Goal: Transaction & Acquisition: Book appointment/travel/reservation

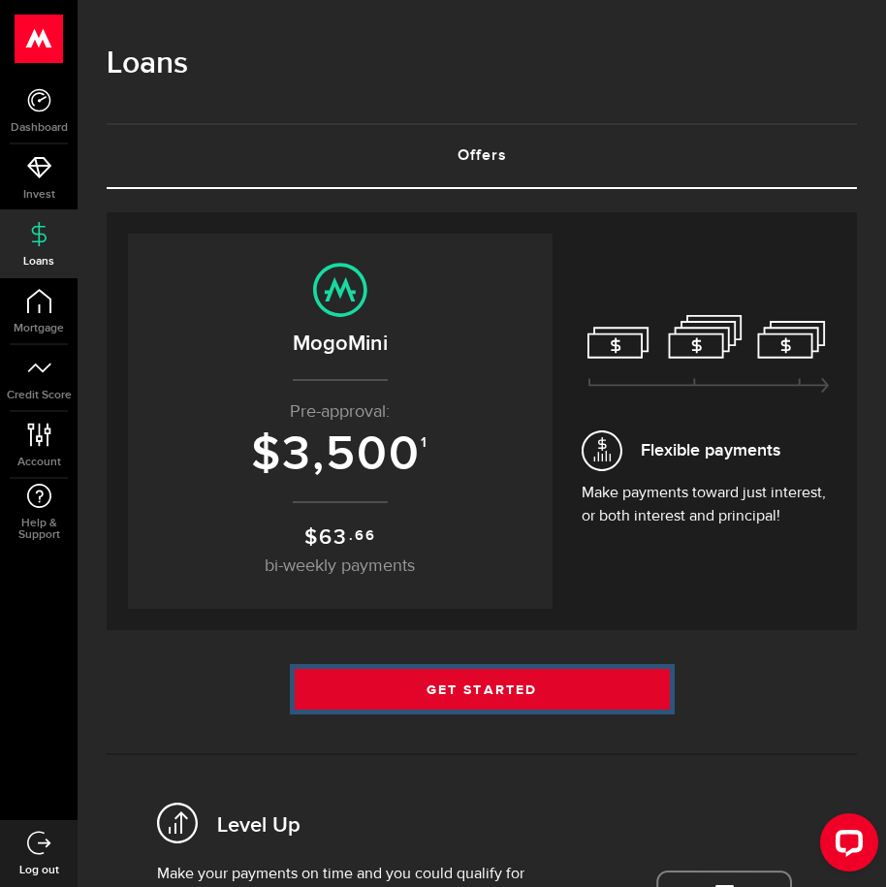
click at [528, 698] on link "Get Started" at bounding box center [482, 689] width 375 height 41
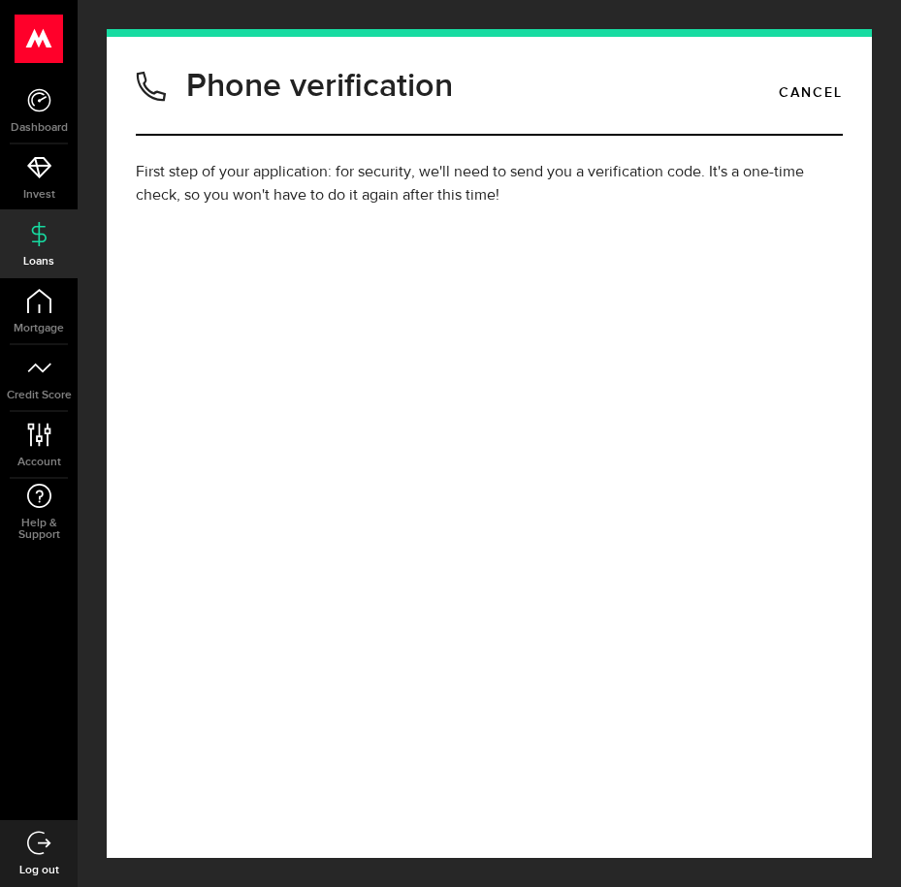
type input "2363770069"
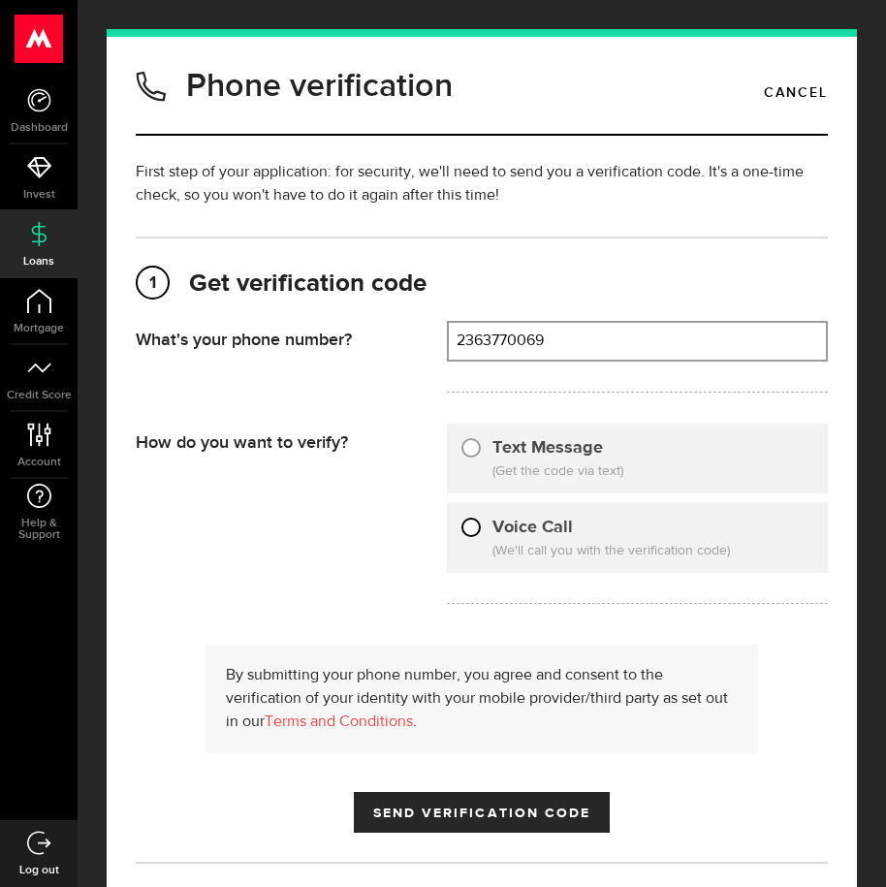
click at [477, 526] on input "Voice Call" at bounding box center [470, 524] width 19 height 19
radio input "true"
type input "2363770069"
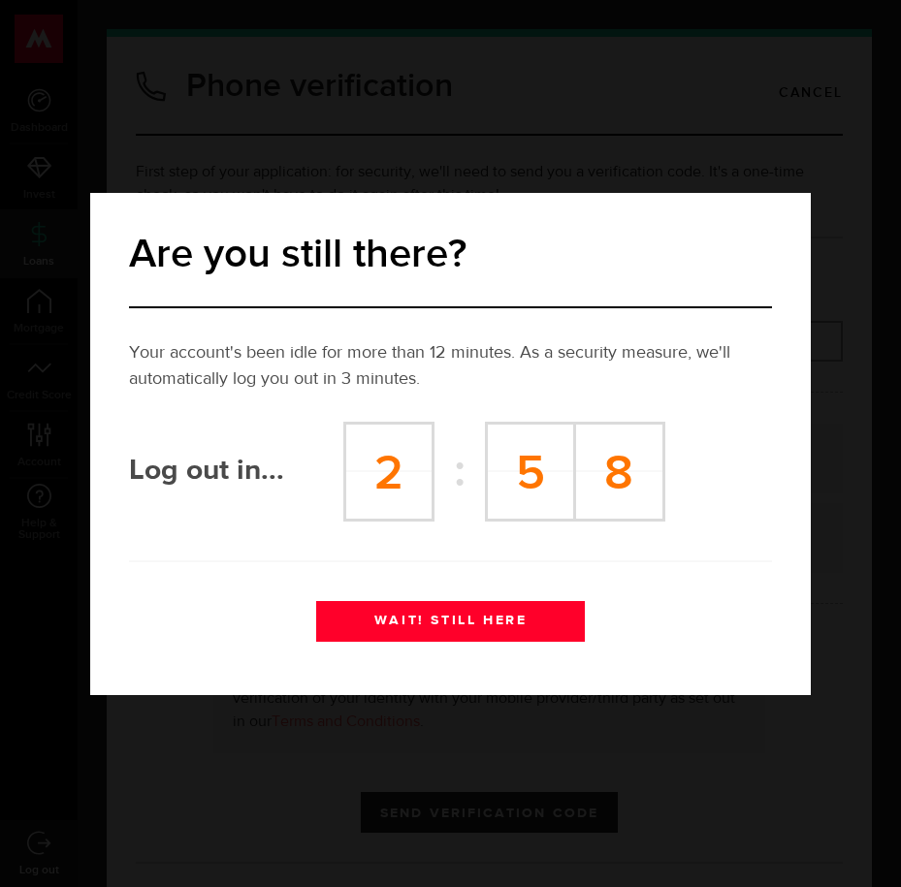
click at [640, 158] on div "Are you still there? Your account's been idle for more than 12 minutes. As a se…" at bounding box center [450, 443] width 901 height 887
click at [475, 620] on button "WAIT! STILL HERE" at bounding box center [450, 621] width 268 height 41
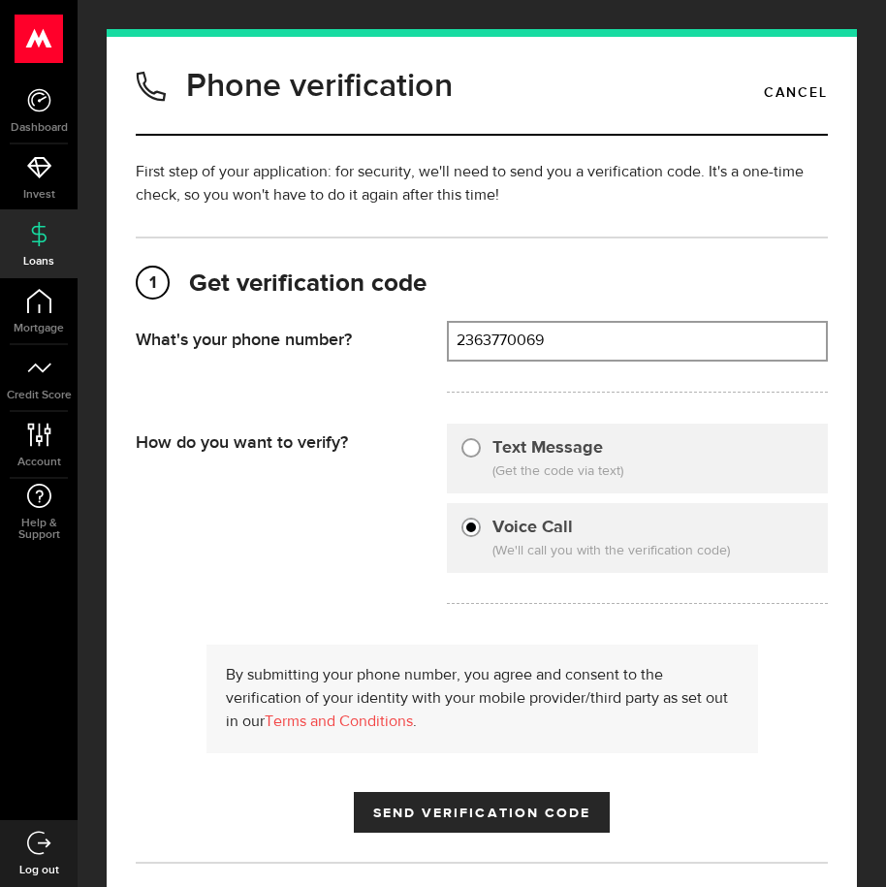
click at [467, 446] on input "Text Message" at bounding box center [470, 444] width 19 height 19
radio input "true"
type input "2363770069"
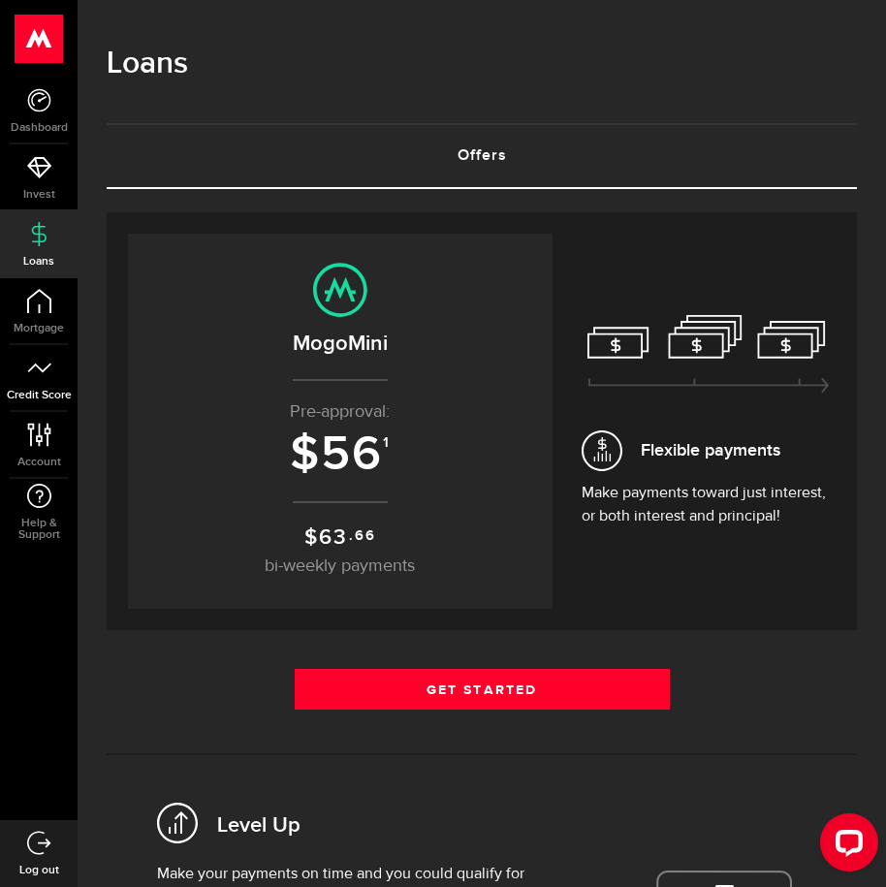
click at [46, 363] on icon at bounding box center [39, 368] width 24 height 24
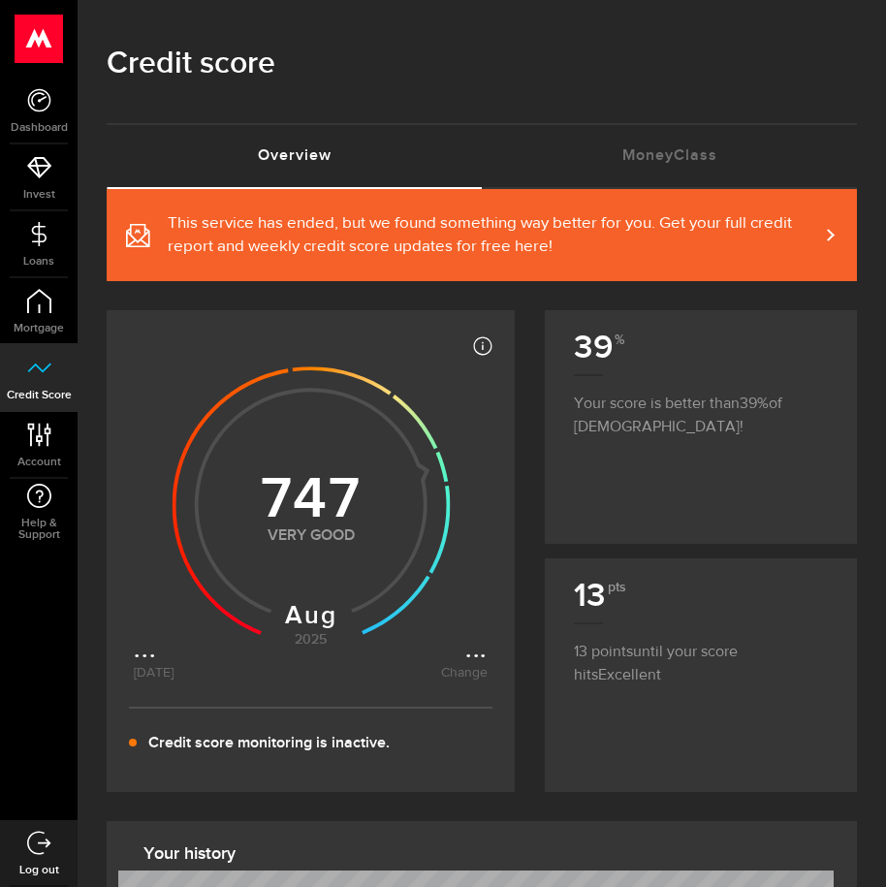
click at [816, 228] on span at bounding box center [818, 235] width 9 height 20
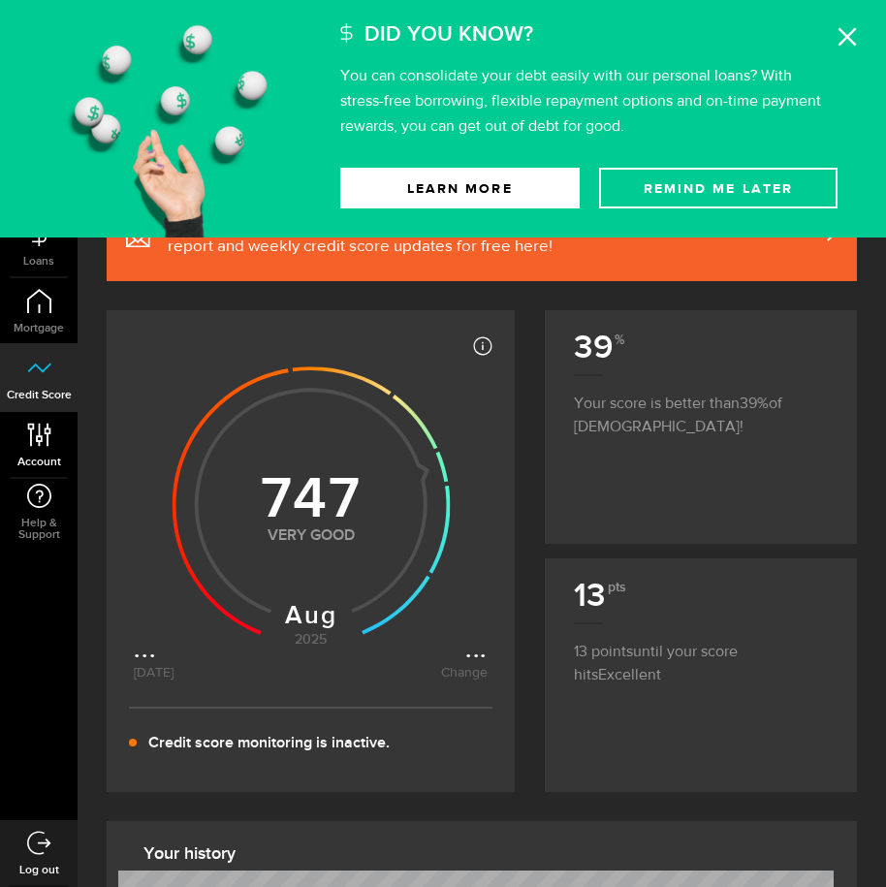
click at [36, 444] on icon at bounding box center [39, 435] width 26 height 24
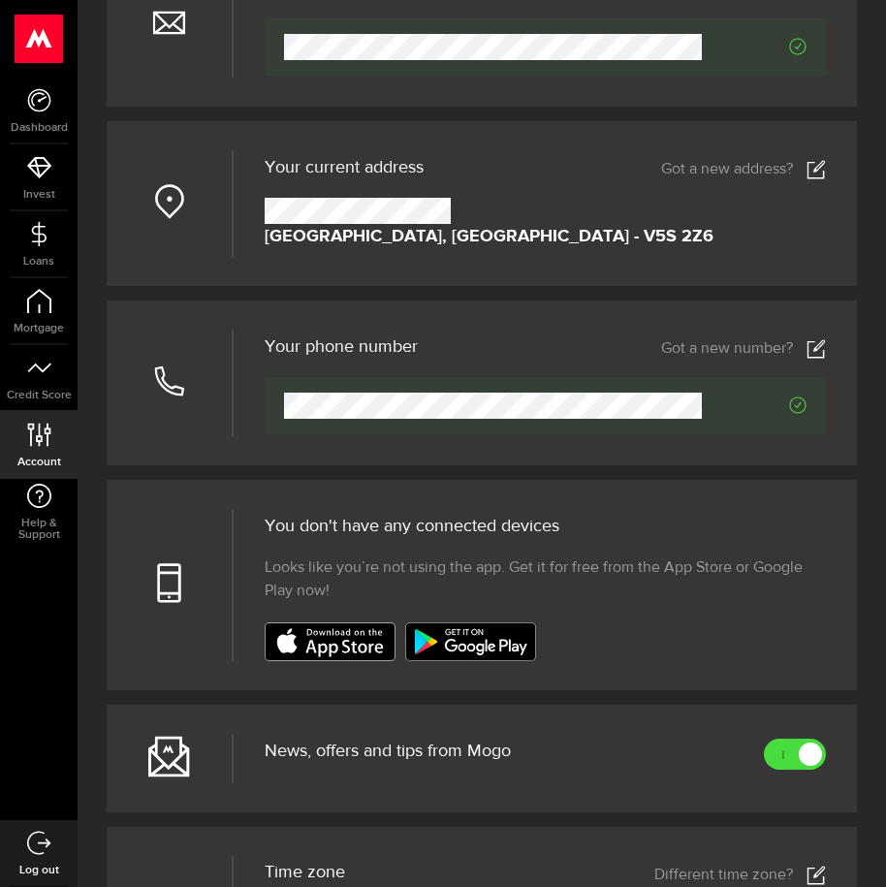
scroll to position [176, 0]
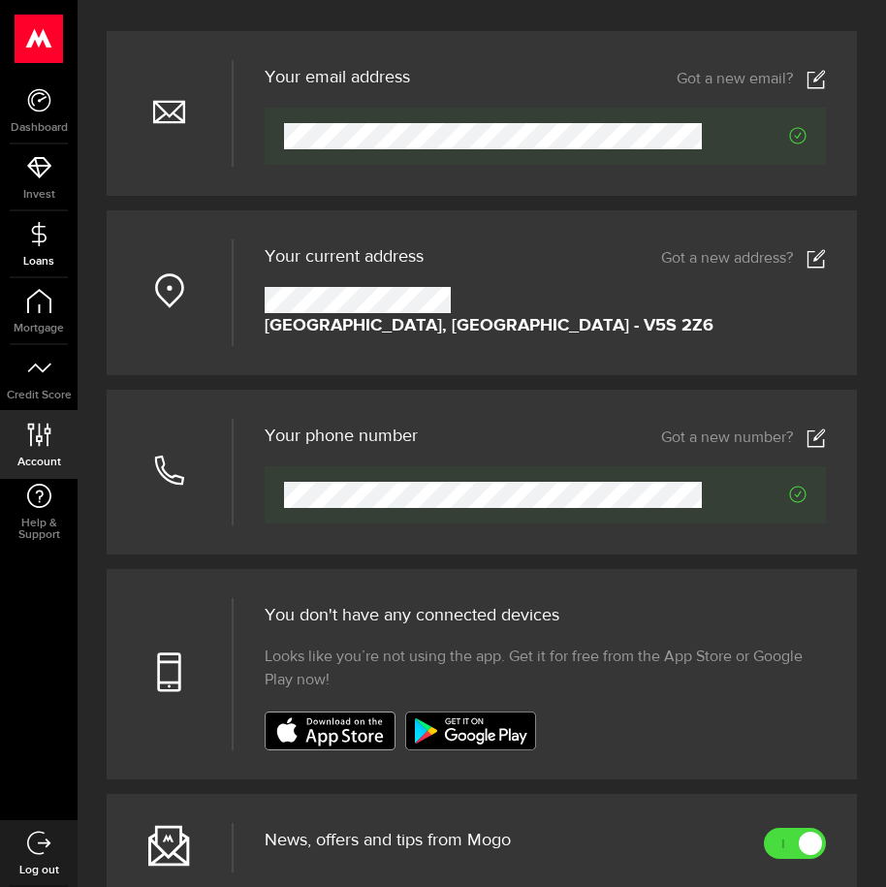
click at [52, 238] on link "Loans" at bounding box center [39, 244] width 78 height 66
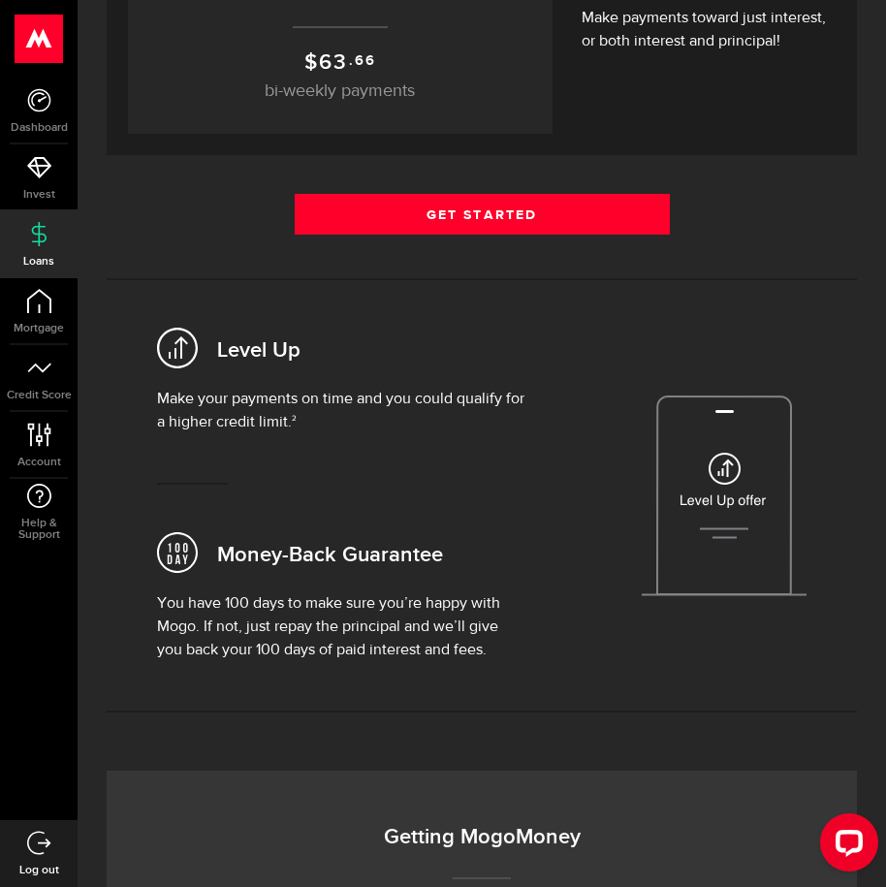
scroll to position [485, 0]
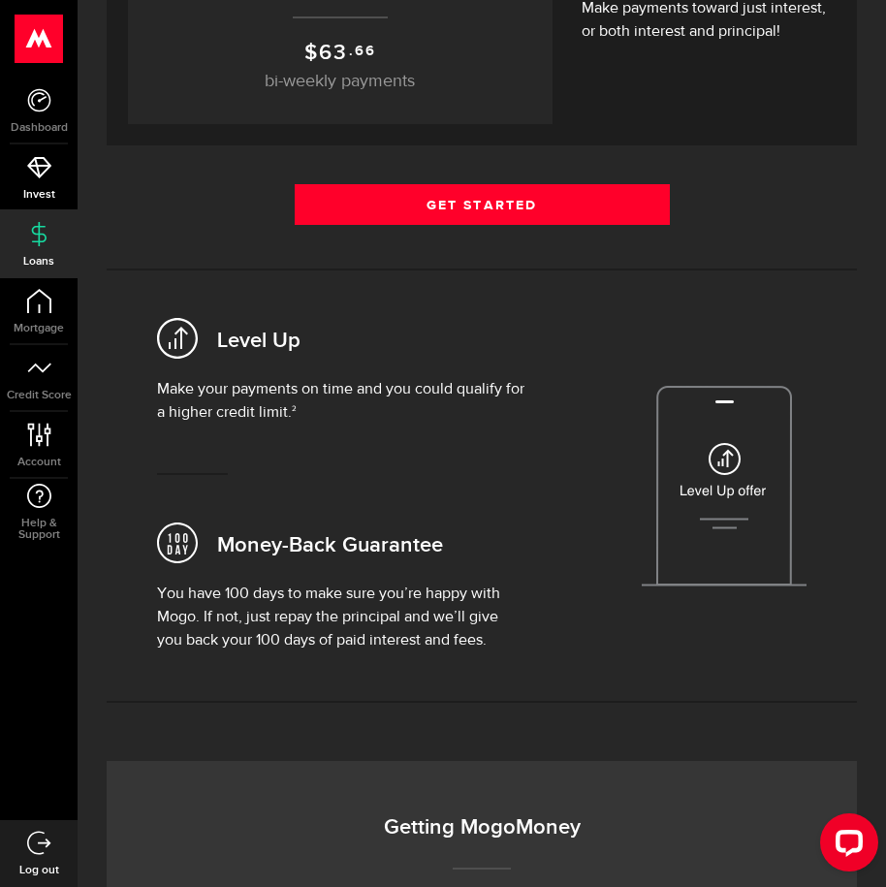
click at [42, 168] on icon at bounding box center [39, 167] width 24 height 24
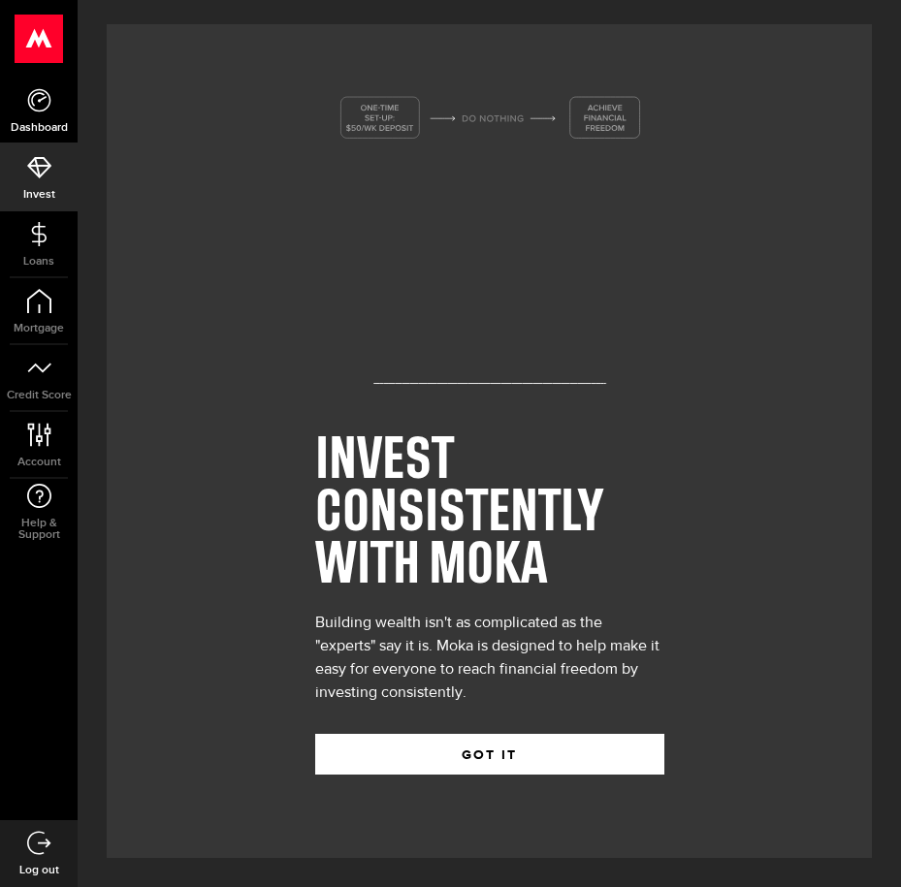
click at [46, 99] on icon at bounding box center [39, 100] width 24 height 24
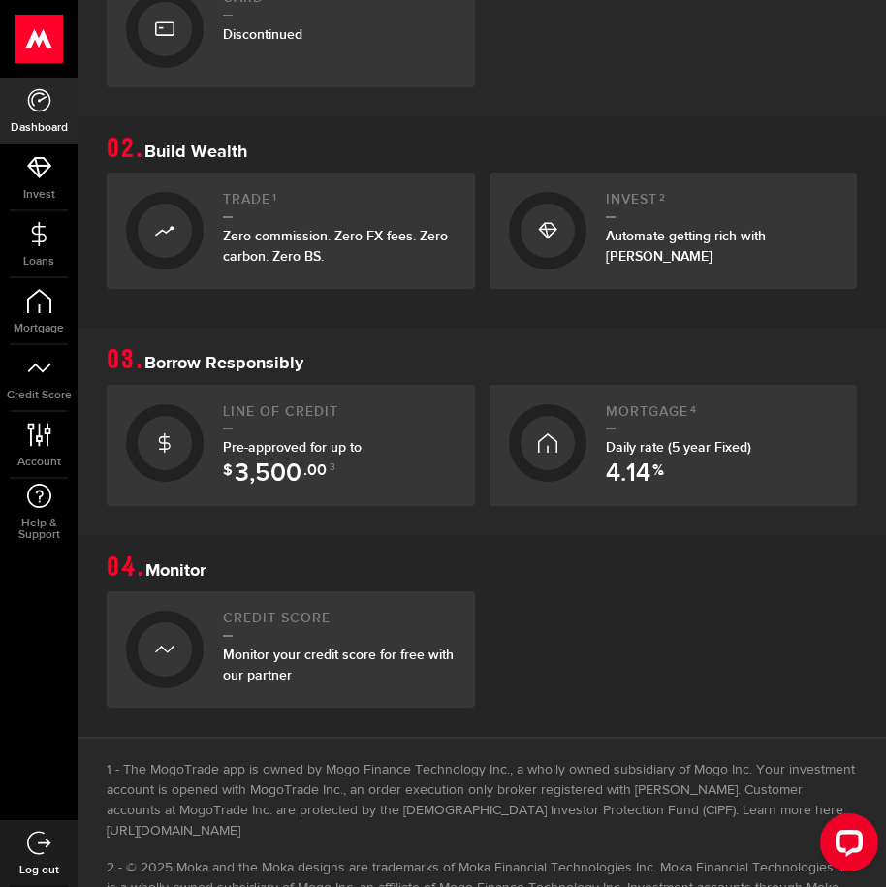
scroll to position [582, 0]
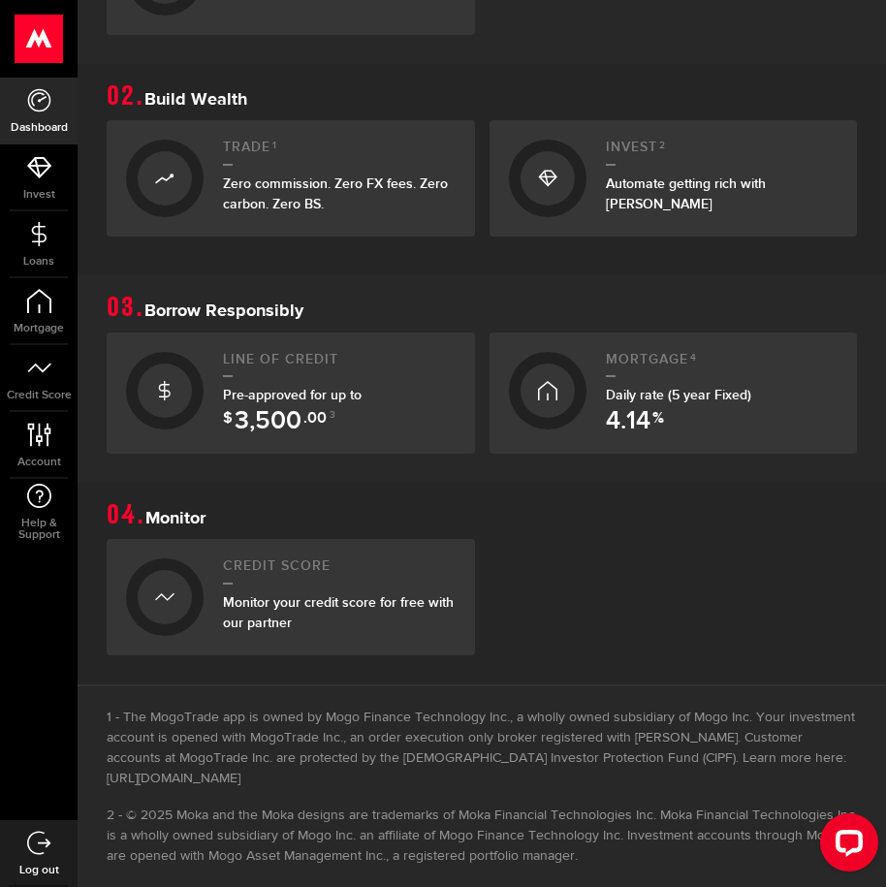
click at [630, 403] on span "Daily rate (5 year Fixed) 4.14 %" at bounding box center [678, 395] width 145 height 16
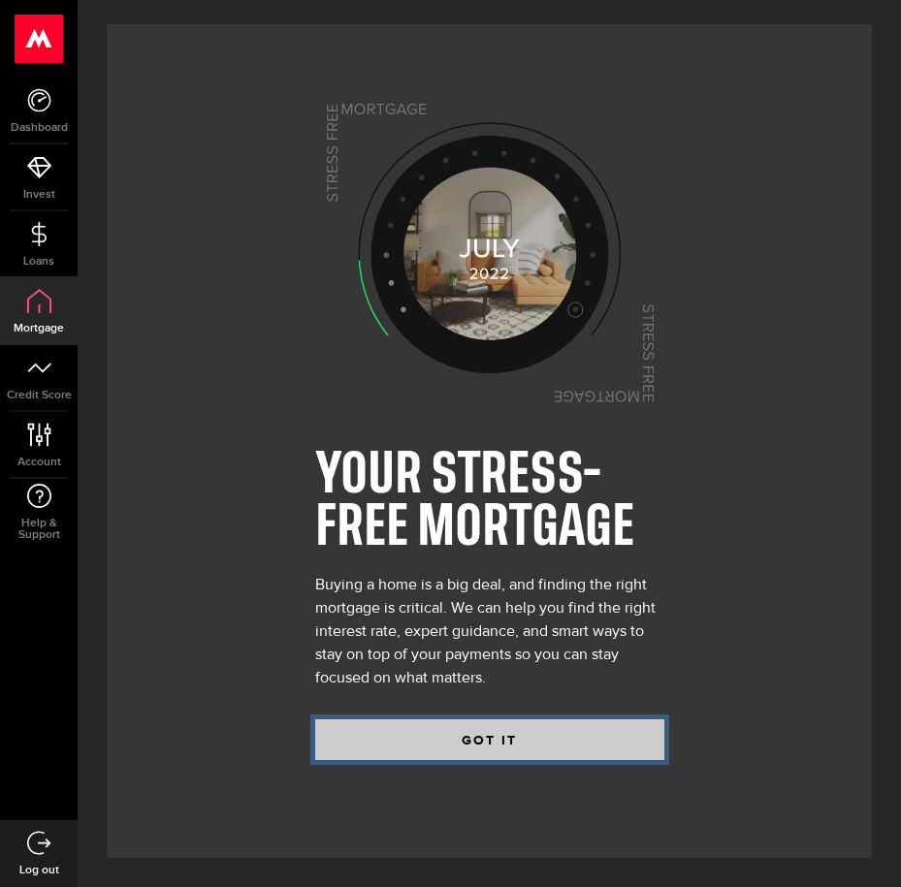
click at [526, 726] on button "GOT IT" at bounding box center [489, 739] width 349 height 41
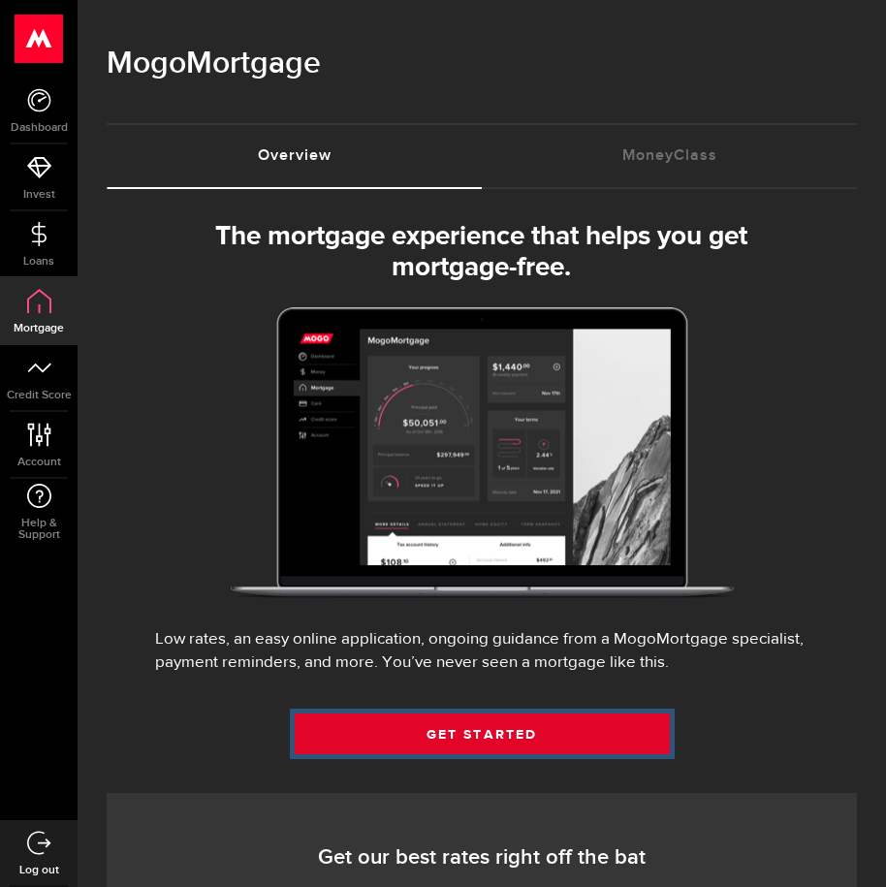
click at [521, 729] on link "Get Started" at bounding box center [482, 734] width 375 height 41
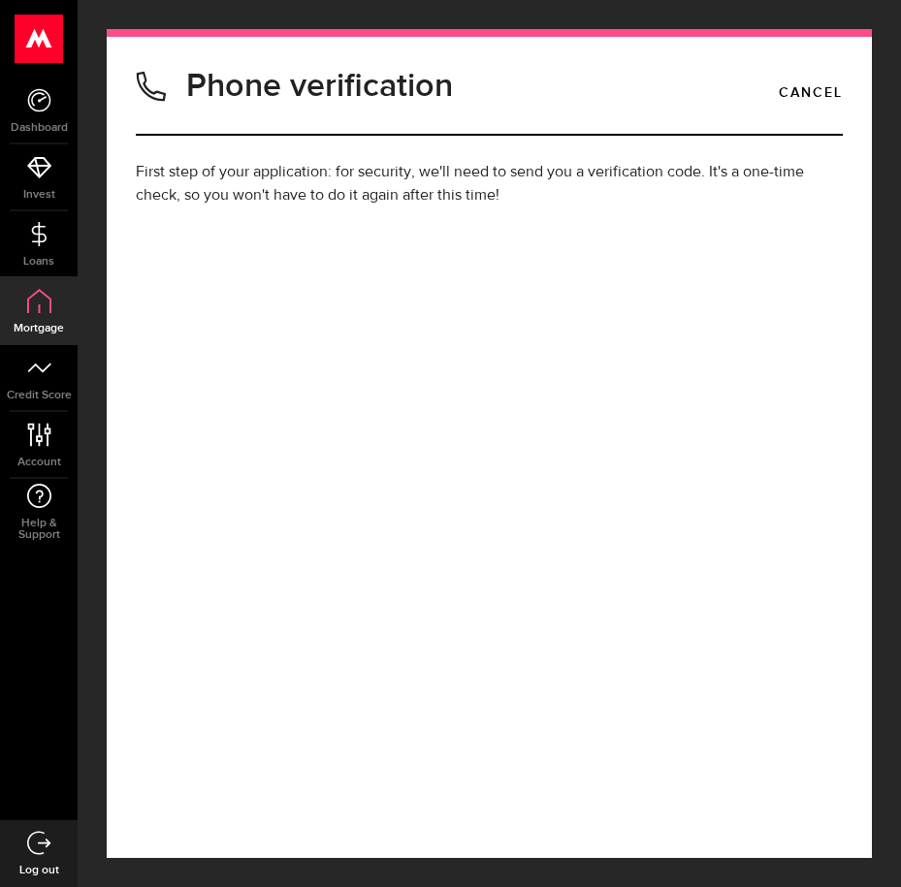
type input "2363770069"
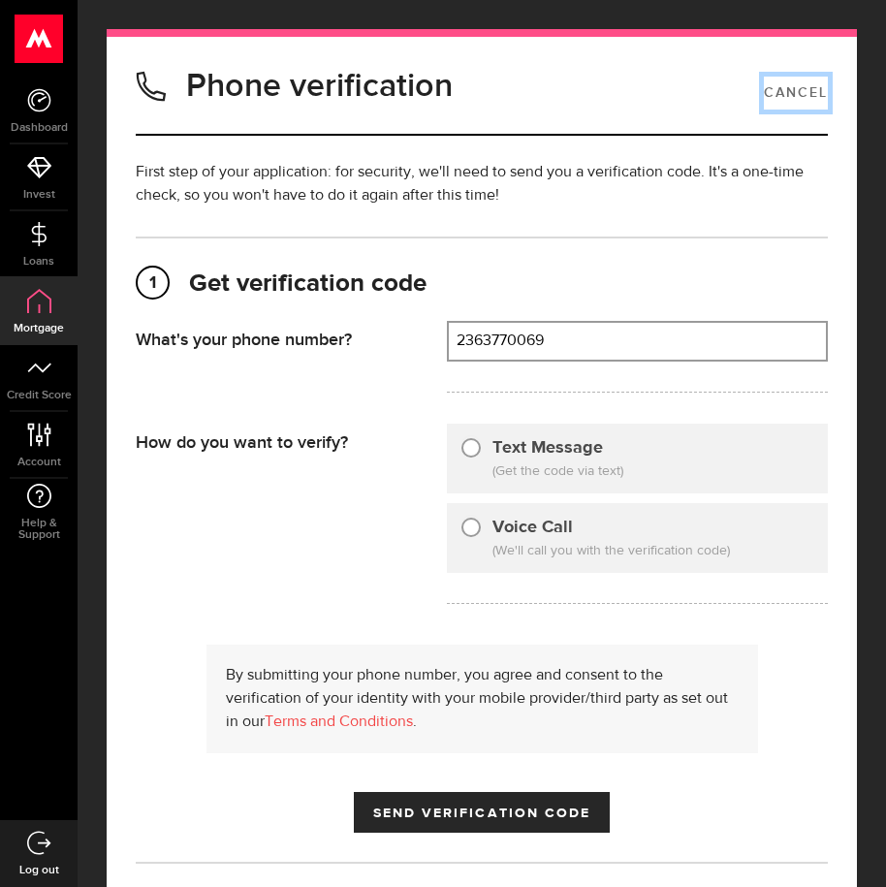
click at [794, 93] on link "Cancel" at bounding box center [796, 93] width 64 height 33
